Goal: Information Seeking & Learning: Compare options

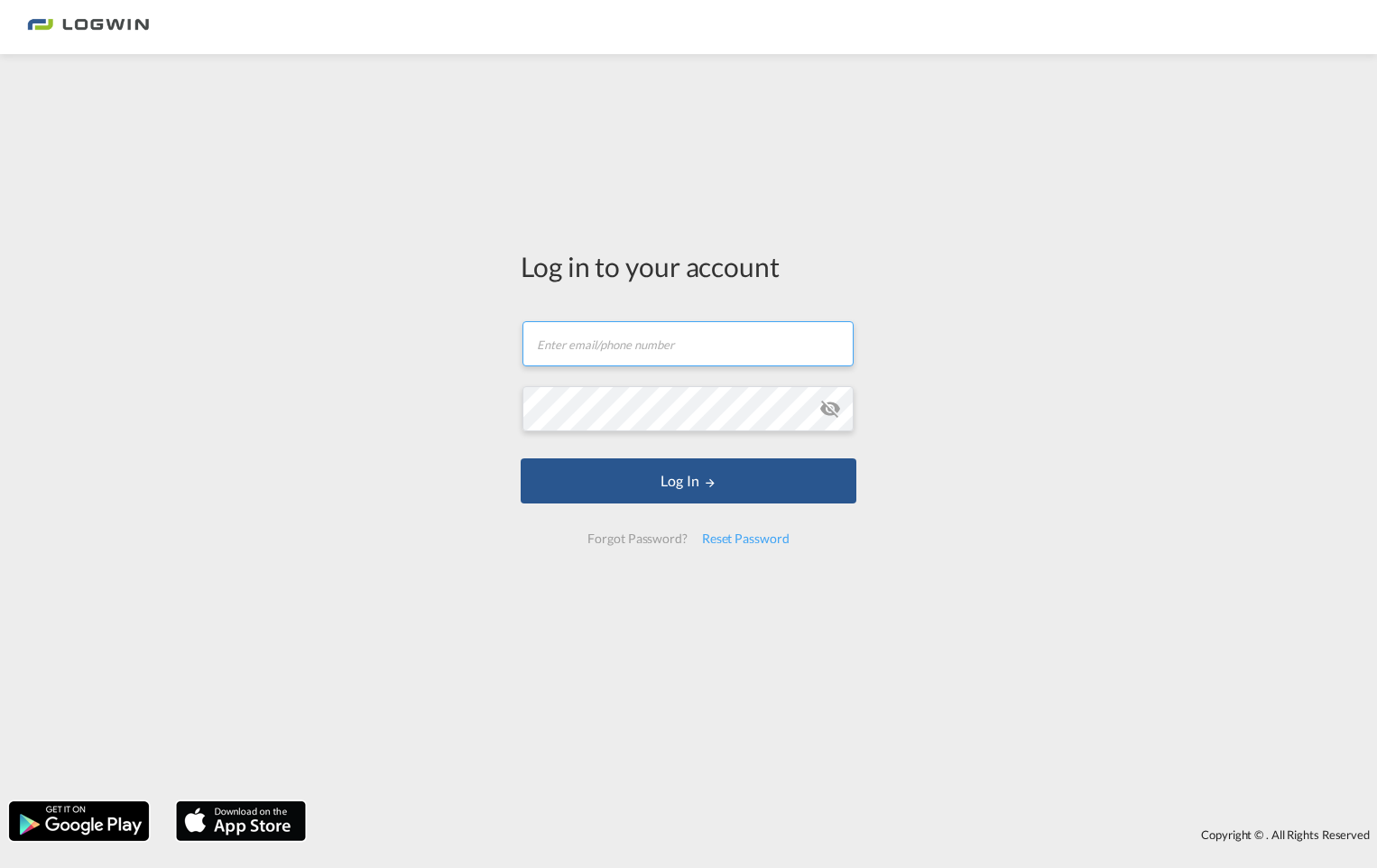
type input "[PERSON_NAME][EMAIL_ADDRESS][PERSON_NAME][DOMAIN_NAME]"
click at [720, 512] on form "[EMAIL_ADDRESS][PERSON_NAME][DOMAIN_NAME] Email field is required Password fiel…" at bounding box center [689, 433] width 336 height 259
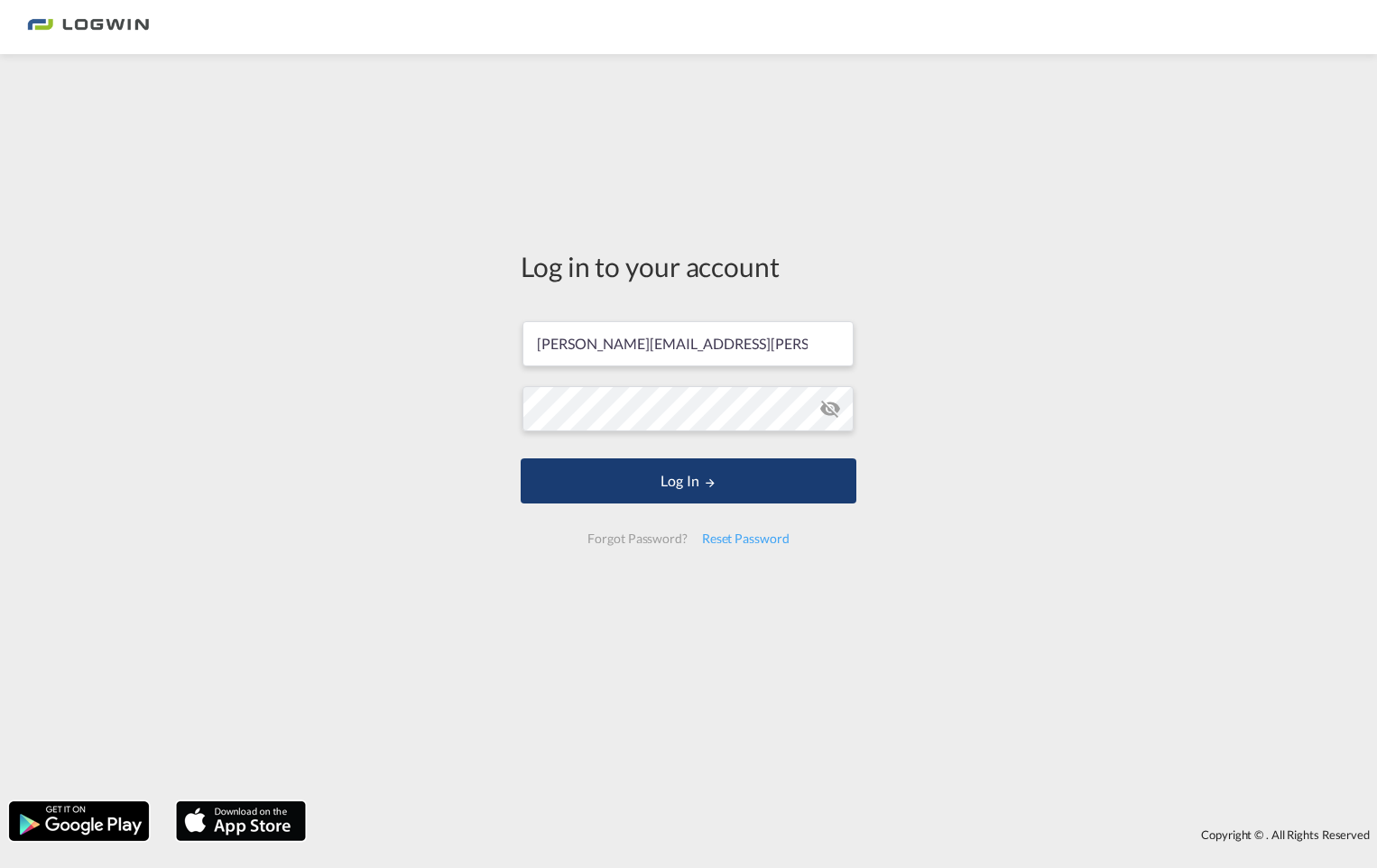
drag, startPoint x: 709, startPoint y: 493, endPoint x: 688, endPoint y: 494, distance: 21.0
click at [709, 492] on button "Log In" at bounding box center [689, 481] width 336 height 45
